Goal: Transaction & Acquisition: Purchase product/service

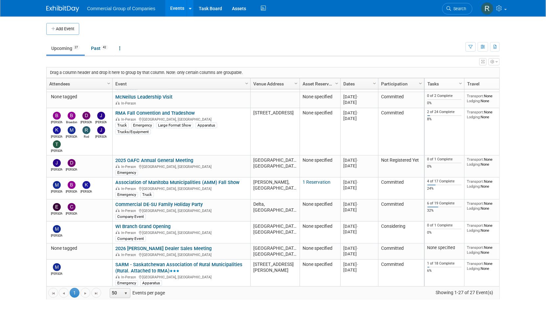
scroll to position [206, 0]
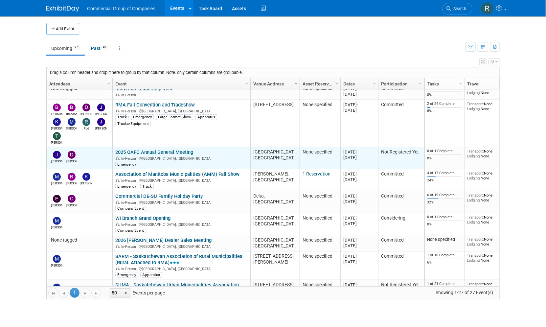
click at [167, 152] on link "2025 OAFC Annual General Meeting" at bounding box center [154, 152] width 78 height 6
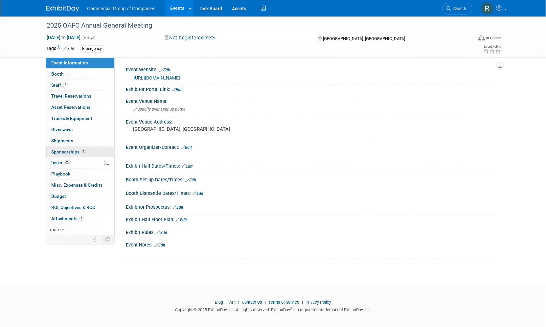
click at [91, 150] on link "1 Sponsorships 1" at bounding box center [80, 152] width 68 height 11
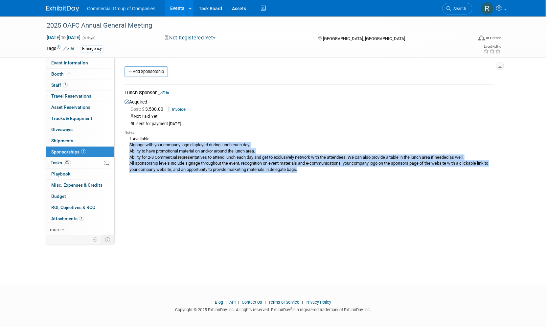
drag, startPoint x: 288, startPoint y: 175, endPoint x: 129, endPoint y: 147, distance: 161.2
click at [129, 147] on div "1 Available Signage with your company logo displayed during lunch each day. Abi…" at bounding box center [310, 153] width 370 height 37
copy div "Signage with your company logo displayed during lunch each day. Ability to have…"
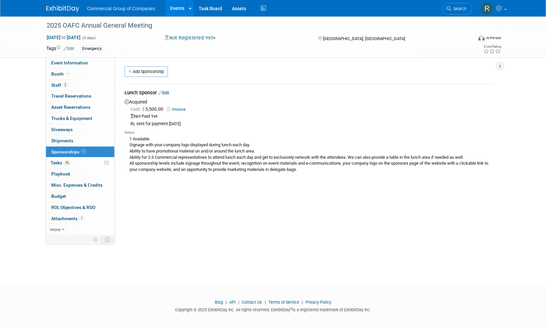
click at [250, 208] on div "Event Website: Edit https://oafc.on.ca/2025-annual-general-meeting Exhibitor Po…" at bounding box center [307, 146] width 385 height 177
click at [255, 208] on div "Event Website: Edit https://oafc.on.ca/2025-annual-general-meeting Exhibitor Po…" at bounding box center [307, 146] width 385 height 177
